Goal: Find contact information: Find contact information

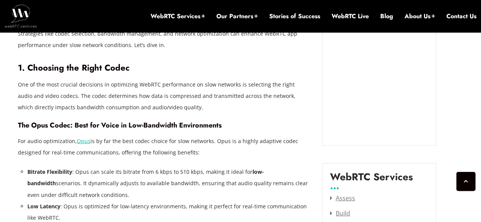
scroll to position [922, 0]
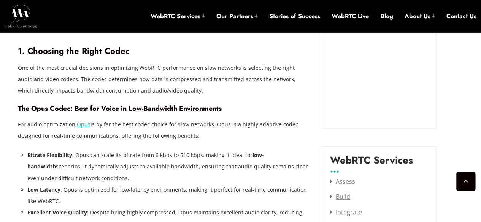
drag, startPoint x: 27, startPoint y: 142, endPoint x: 211, endPoint y: 167, distance: 185.7
click at [211, 167] on li "Bitrate Flexibility : Opus can scale its bitrate from 6 kbps to 510 kbps, makin…" at bounding box center [168, 167] width 283 height 34
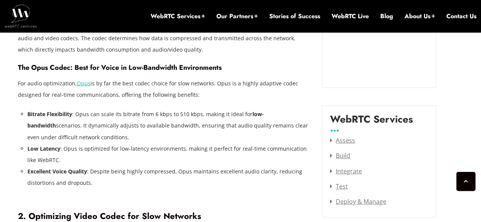
scroll to position [964, 0]
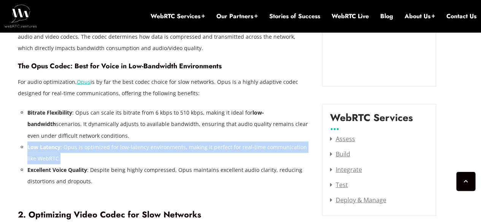
drag, startPoint x: 28, startPoint y: 132, endPoint x: 60, endPoint y: 149, distance: 35.5
click at [60, 149] on li "Low Latency : Opus is optimized for low-latency environments, making it perfect…" at bounding box center [168, 153] width 283 height 23
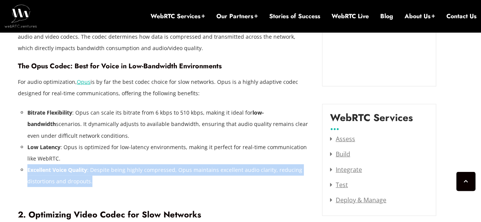
drag, startPoint x: 26, startPoint y: 159, endPoint x: 104, endPoint y: 169, distance: 78.6
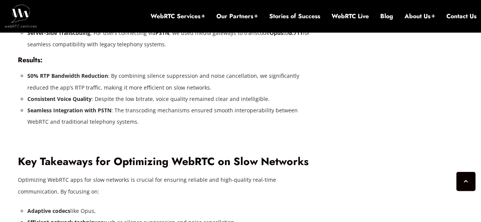
scroll to position [2018, 0]
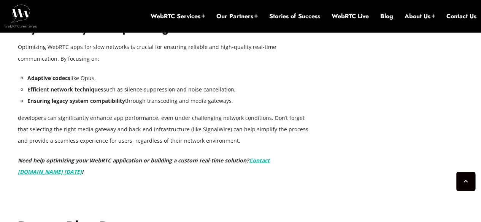
click at [49, 162] on link "Contact WebRTC.ventures today" at bounding box center [144, 166] width 252 height 19
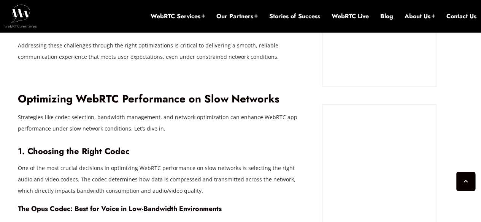
scroll to position [765, 0]
